Goal: Navigation & Orientation: Find specific page/section

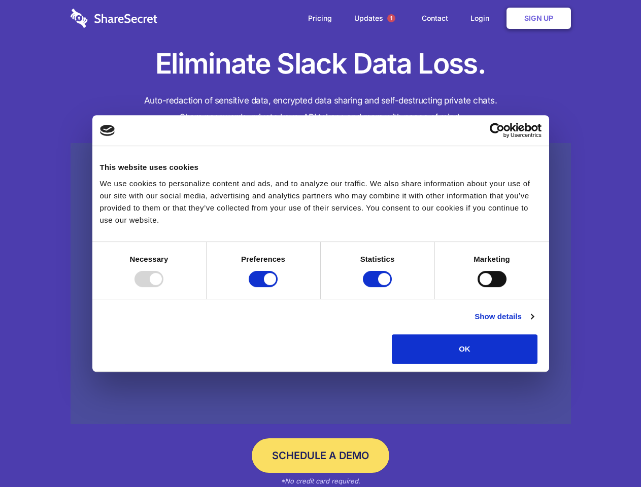
click at [163, 287] on div at bounding box center [148, 279] width 29 height 16
click at [277, 287] on input "Preferences" at bounding box center [263, 279] width 29 height 16
checkbox input "false"
click at [378, 287] on input "Statistics" at bounding box center [377, 279] width 29 height 16
checkbox input "false"
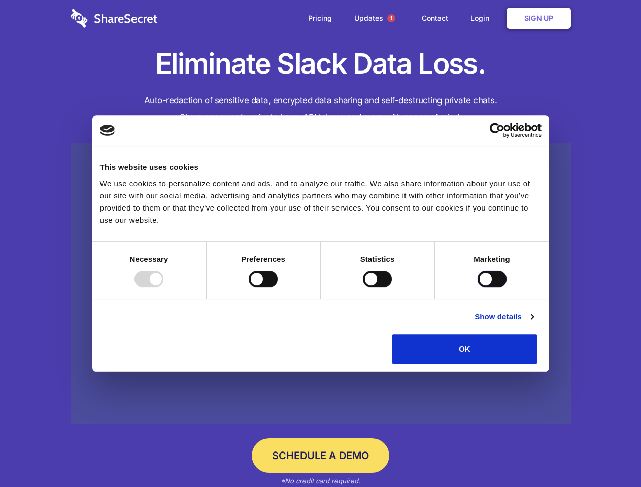
click at [477, 287] on input "Marketing" at bounding box center [491, 279] width 29 height 16
checkbox input "true"
click at [533, 323] on link "Show details" at bounding box center [503, 316] width 59 height 12
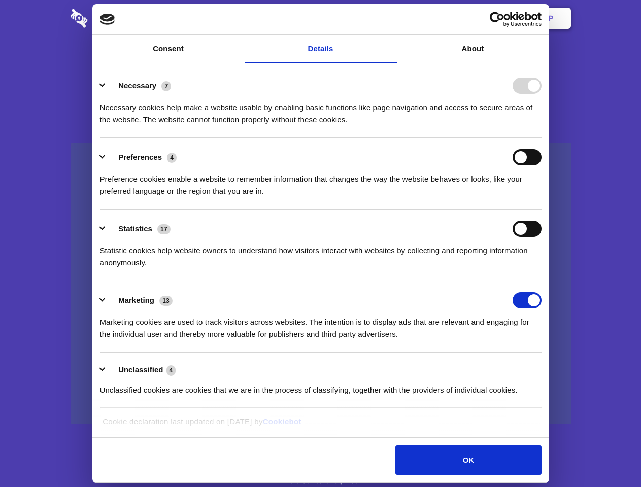
click at [541, 126] on div "Necessary cookies help make a website usable by enabling basic functions like p…" at bounding box center [320, 110] width 441 height 32
click at [391, 18] on span "1" at bounding box center [391, 18] width 8 height 8
